Goal: Task Accomplishment & Management: Manage account settings

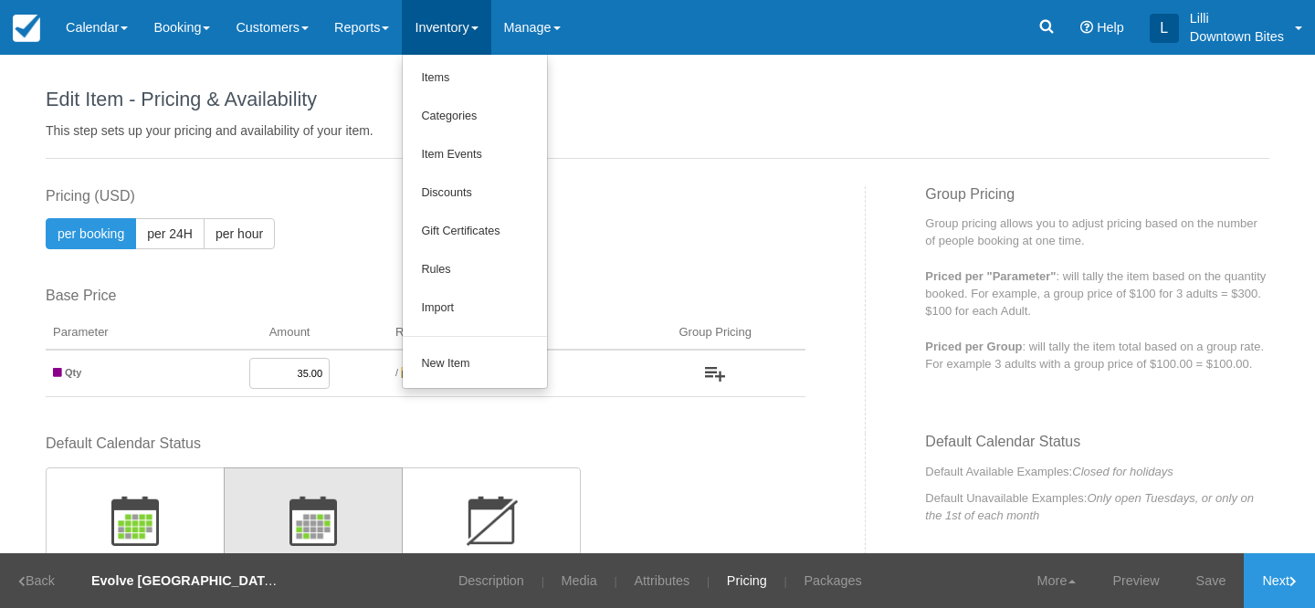
scroll to position [467, 0]
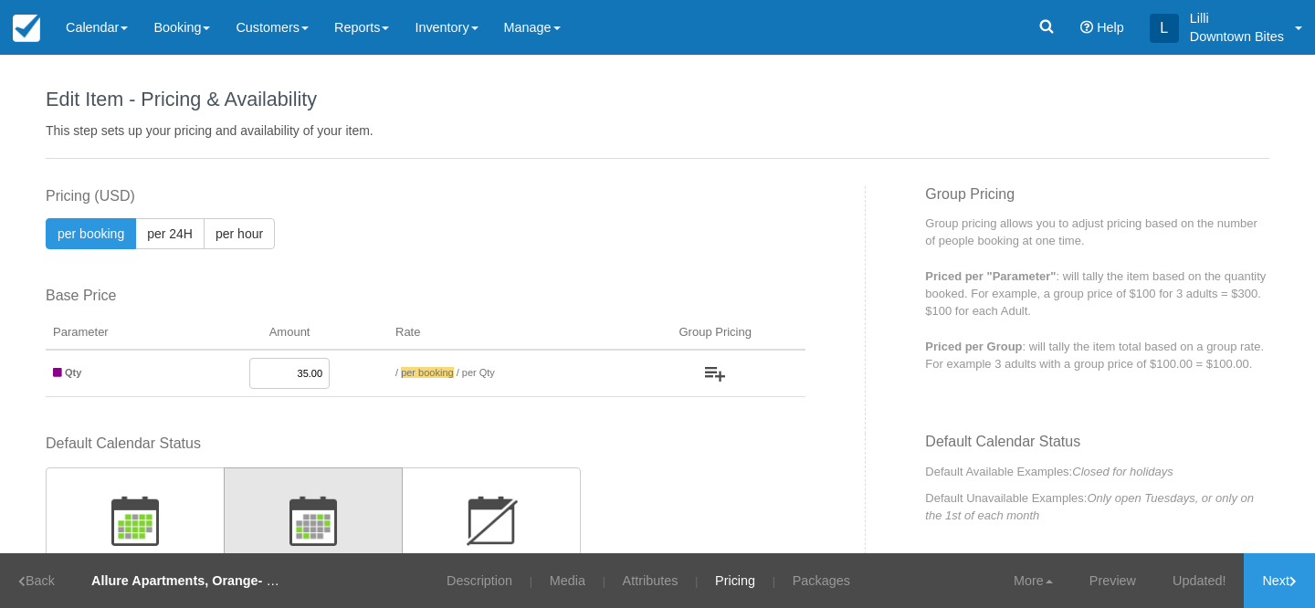
click at [451, 37] on link "Inventory" at bounding box center [446, 27] width 89 height 55
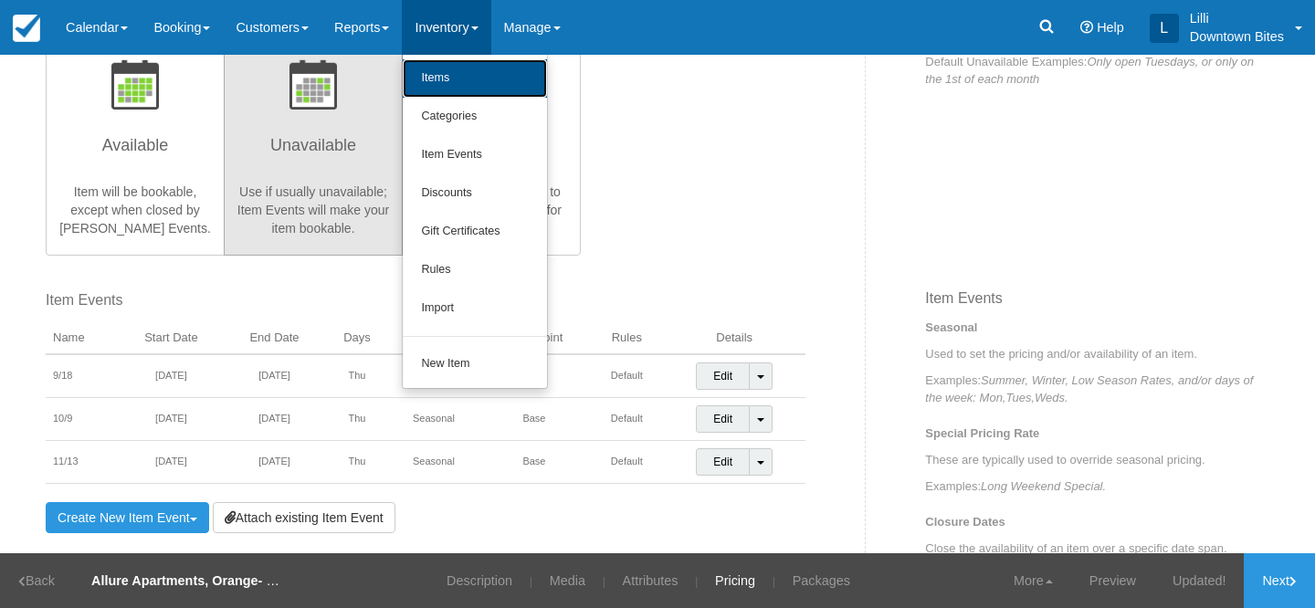
click at [459, 73] on link "Items" at bounding box center [475, 78] width 144 height 38
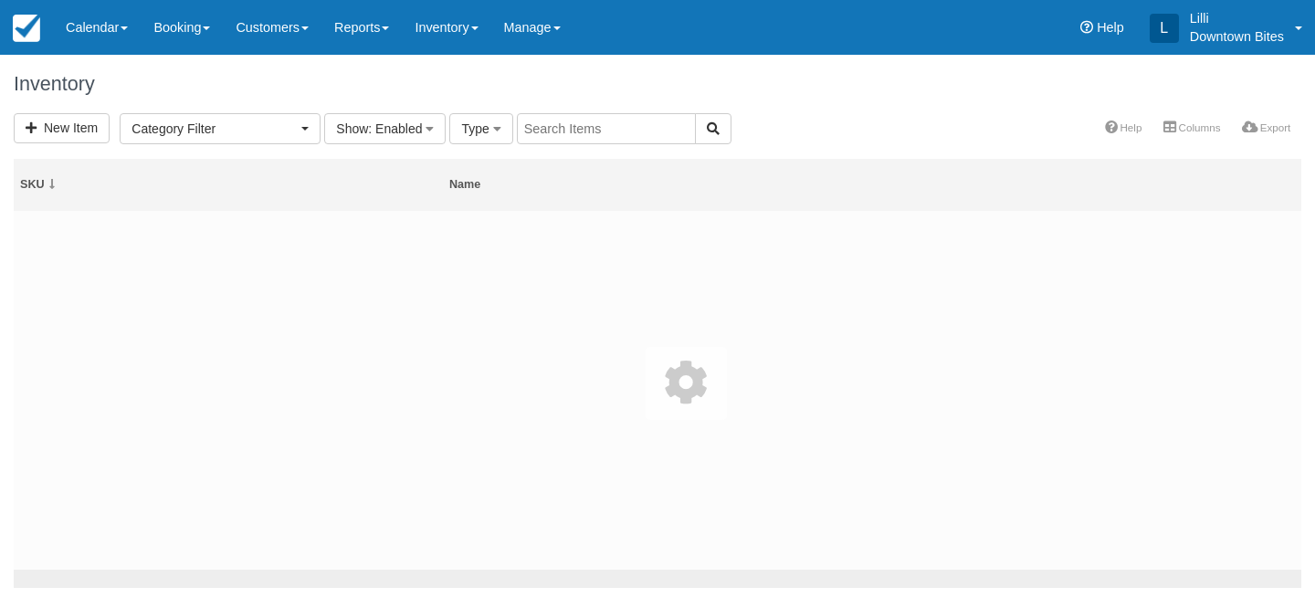
select select
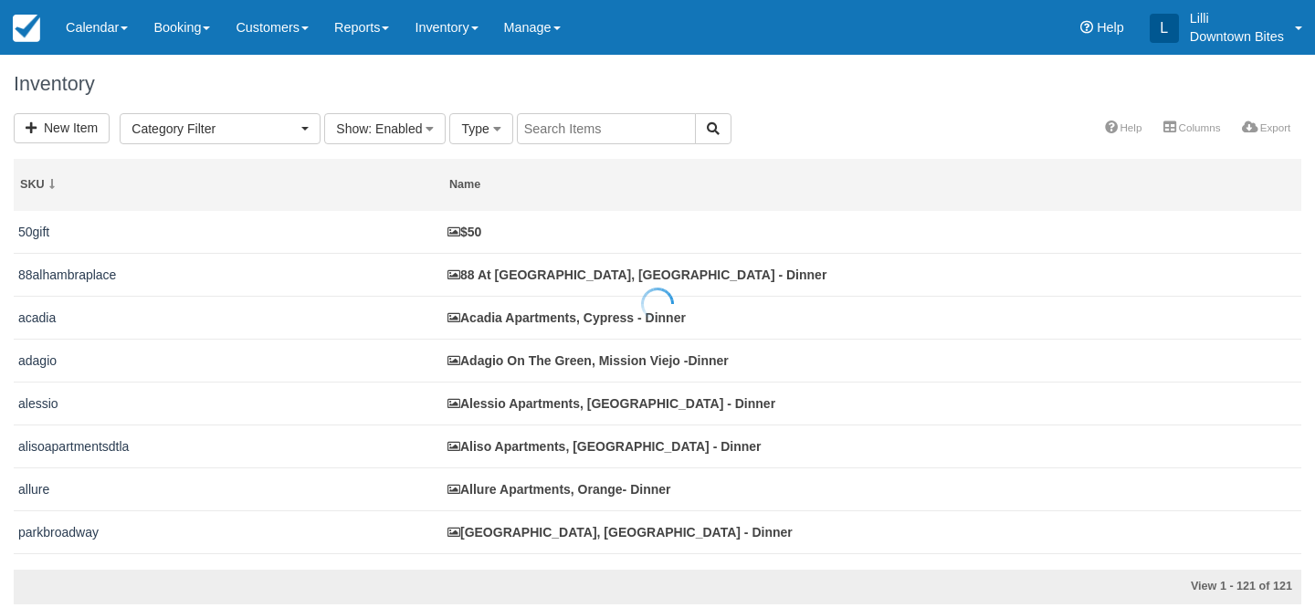
click at [599, 134] on div at bounding box center [657, 304] width 1315 height 608
click at [599, 134] on input "text" at bounding box center [606, 128] width 179 height 31
type input "newport"
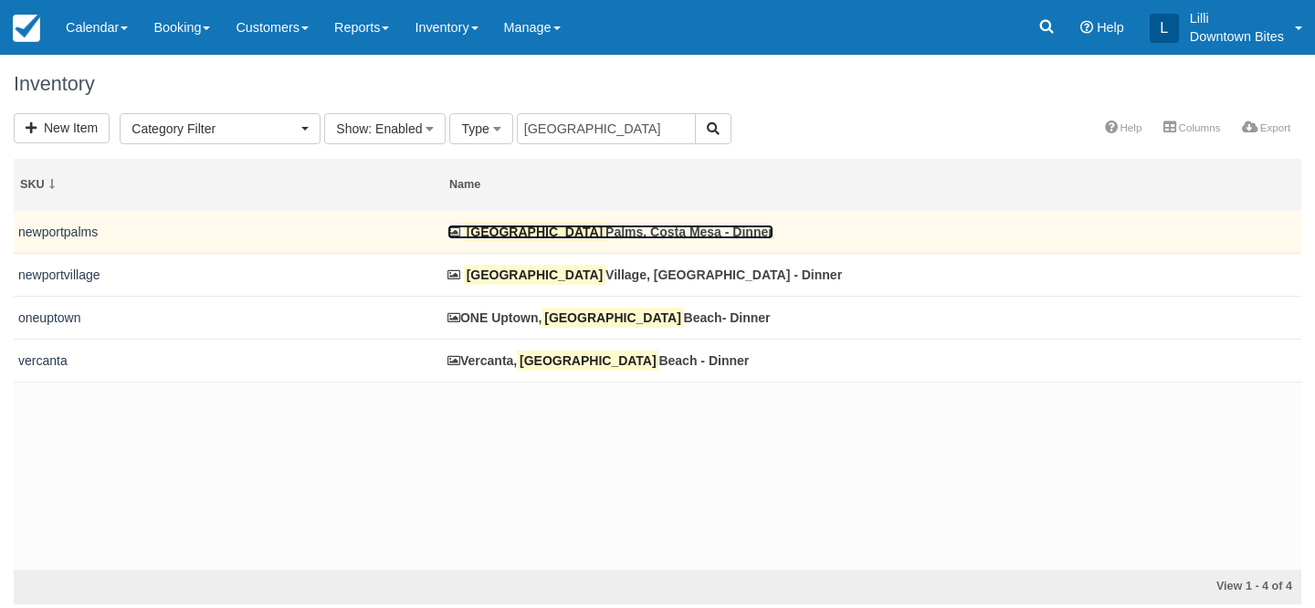
click at [549, 235] on link "Newport Palms, Costa Mesa - Dinner" at bounding box center [611, 232] width 326 height 15
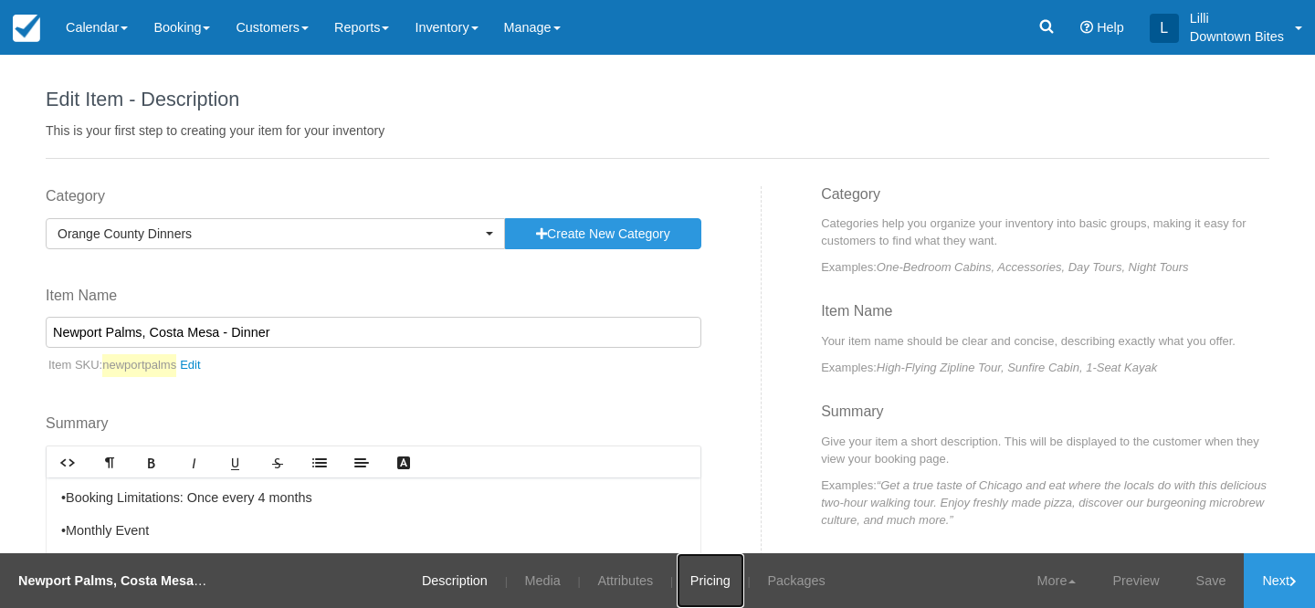
click at [705, 580] on link "Pricing" at bounding box center [711, 580] width 68 height 55
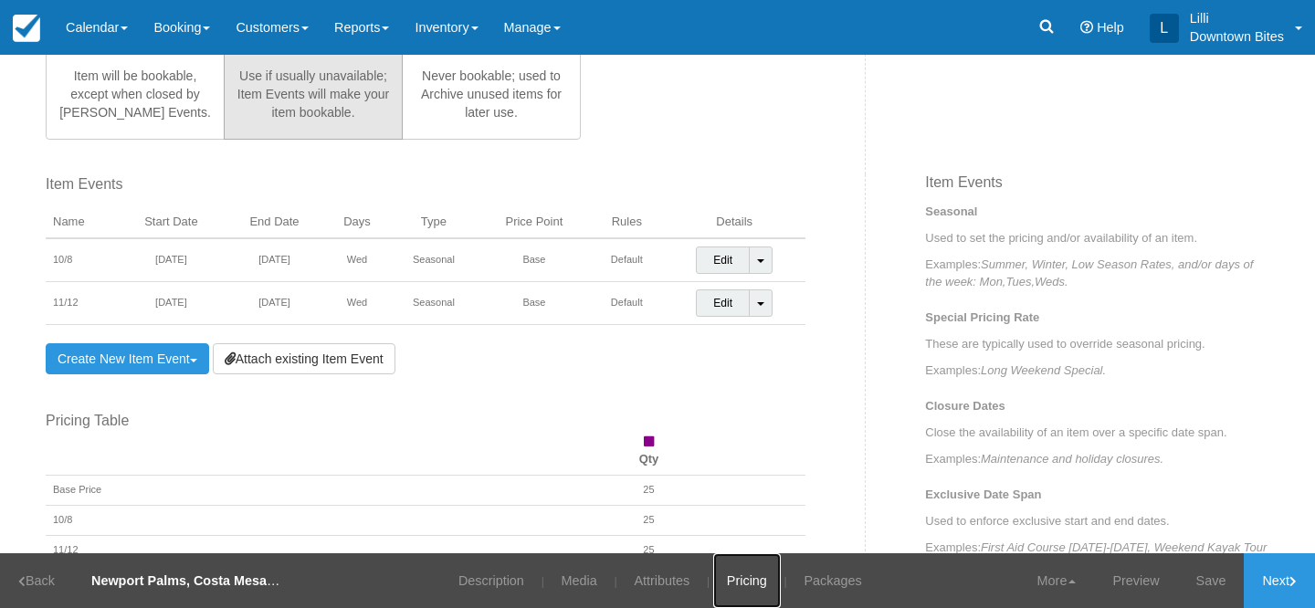
scroll to position [631, 0]
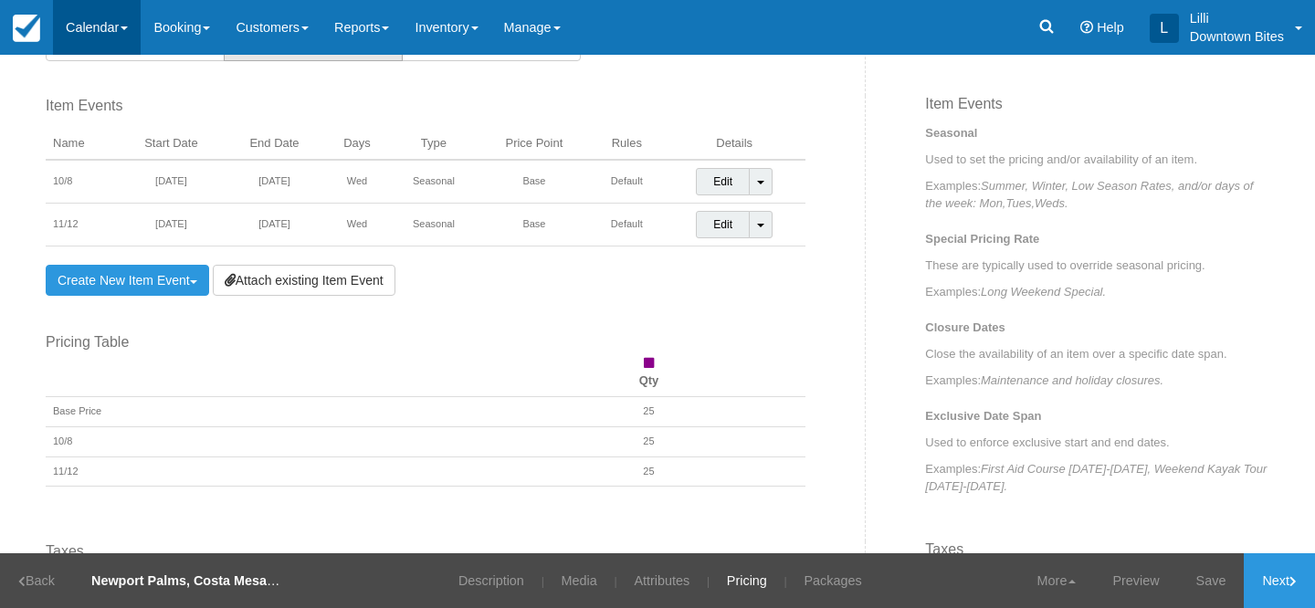
click at [84, 20] on link "Calendar" at bounding box center [97, 27] width 88 height 55
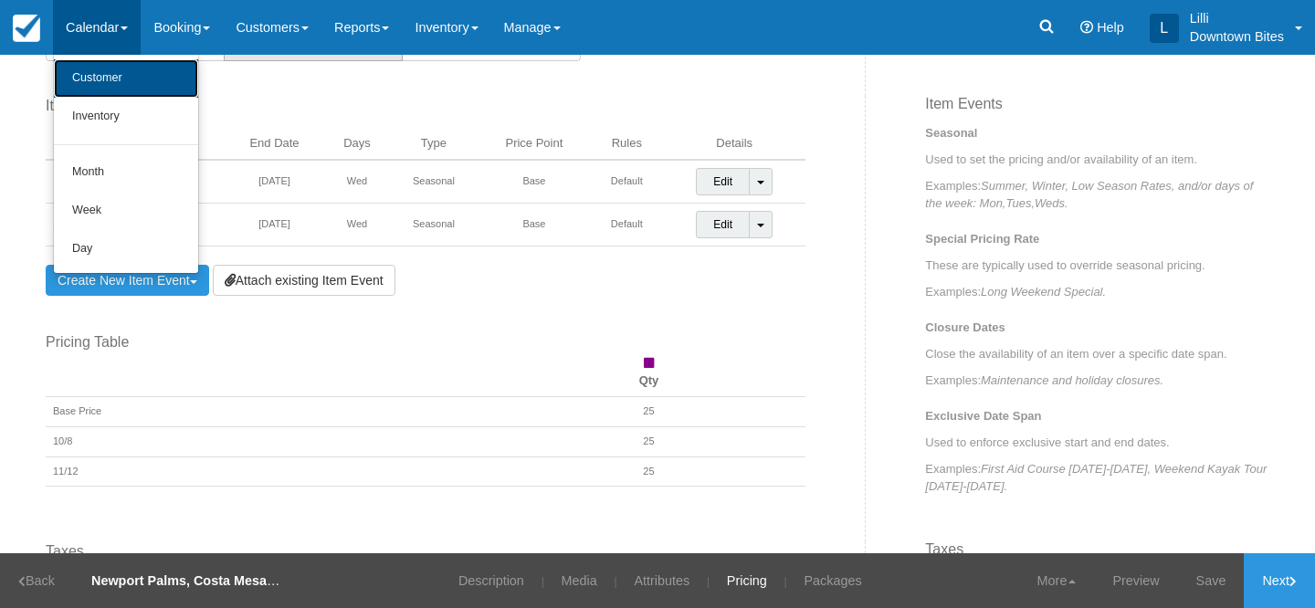
click at [87, 84] on link "Customer" at bounding box center [126, 78] width 144 height 38
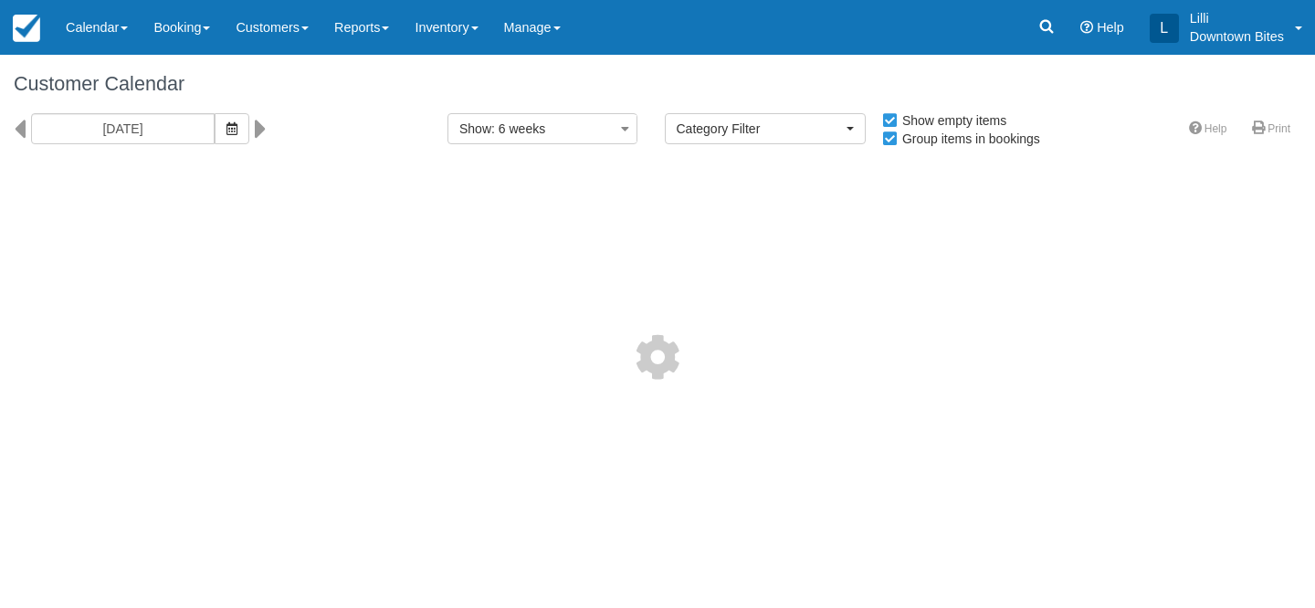
select select
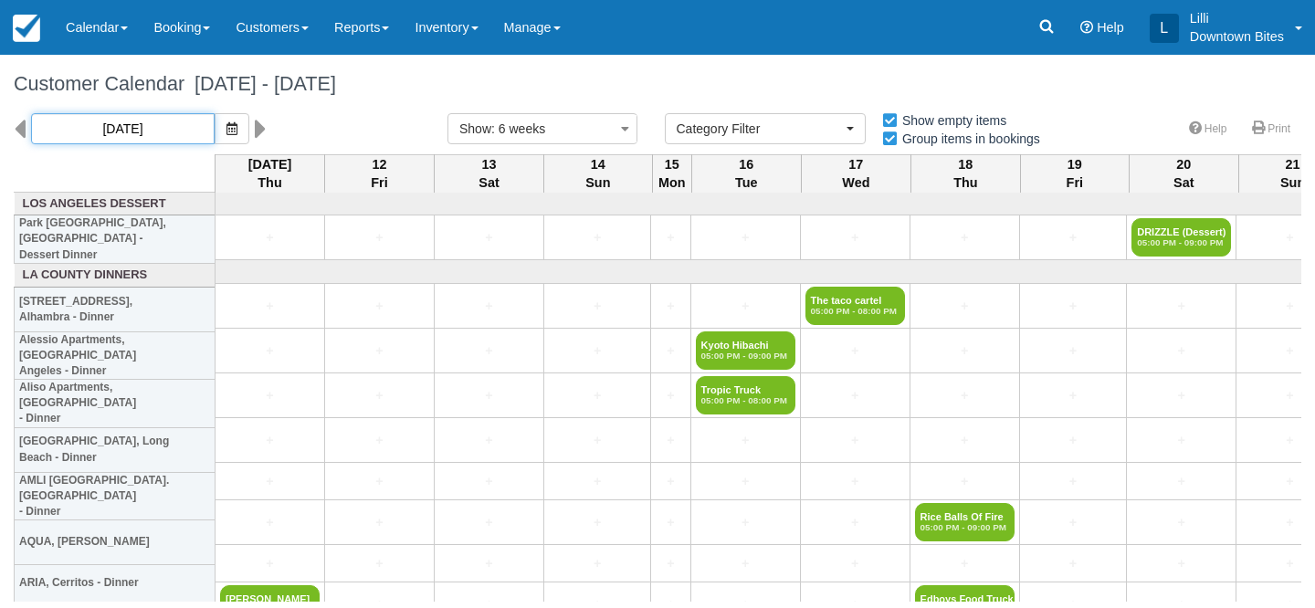
click at [157, 129] on input "[DATE]" at bounding box center [123, 128] width 184 height 31
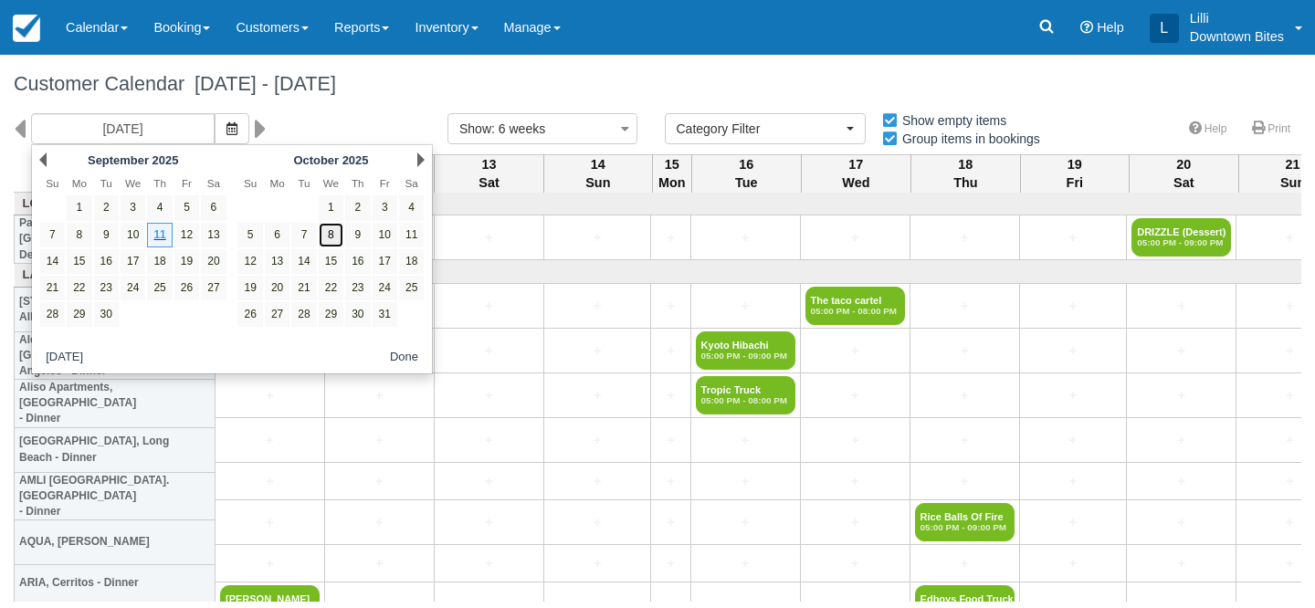
click at [336, 234] on link "8" at bounding box center [331, 235] width 25 height 25
type input "[DATE]"
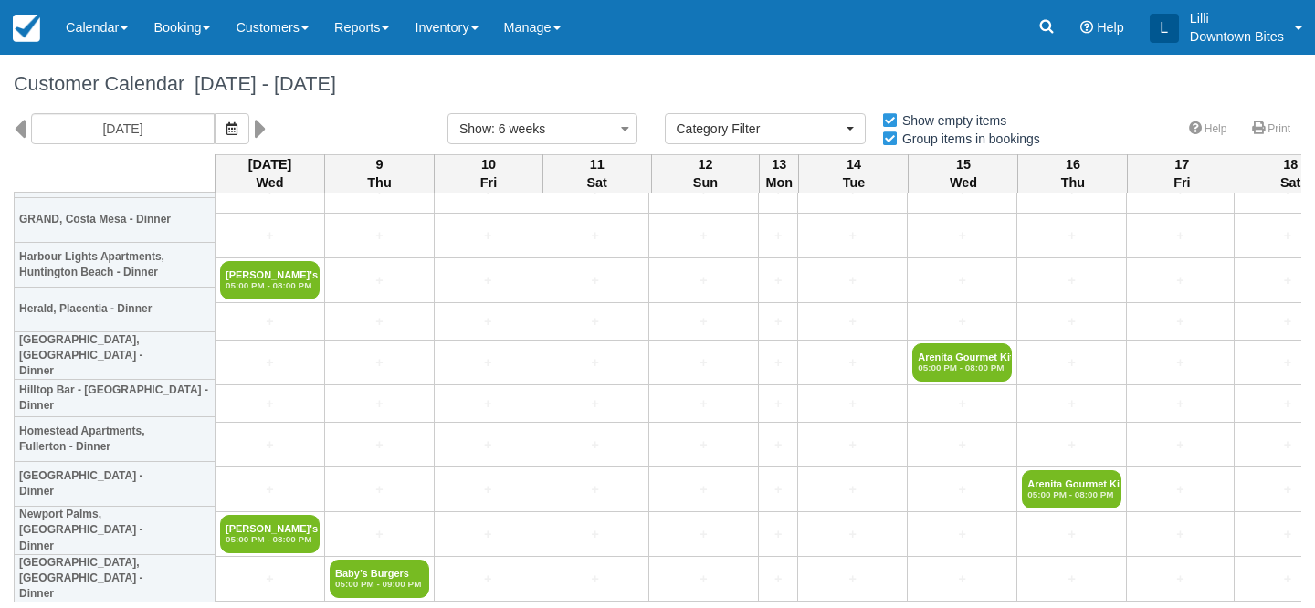
scroll to position [3864, 0]
